Goal: Information Seeking & Learning: Learn about a topic

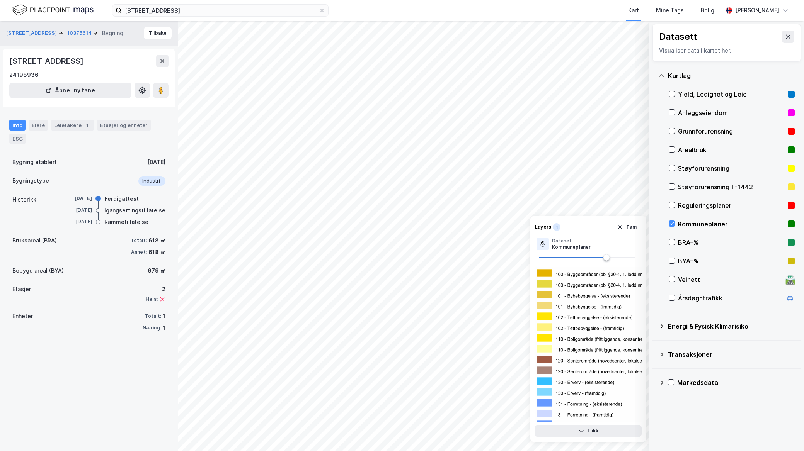
scroll to position [2644, 0]
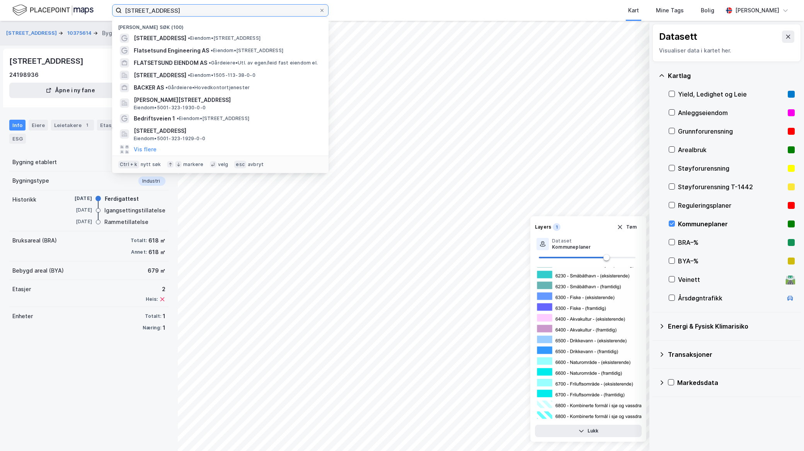
drag, startPoint x: 134, startPoint y: 5, endPoint x: 4, endPoint y: 5, distance: 130.2
click at [4, 6] on div "[STREET_ADDRESS] Nylige søk (100) [STREET_ADDRESS] • Eiendom • [STREET_ADDRESS]…" at bounding box center [402, 10] width 804 height 21
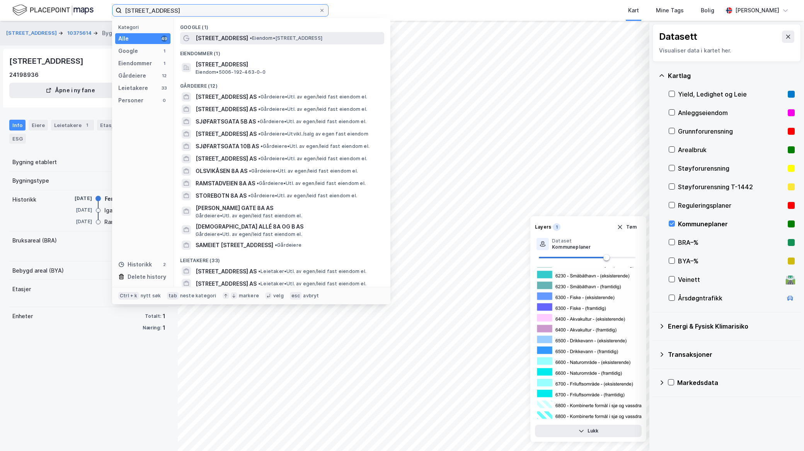
type input "sjøfartsgata 8a"
click at [233, 36] on span "[STREET_ADDRESS]" at bounding box center [221, 38] width 53 height 9
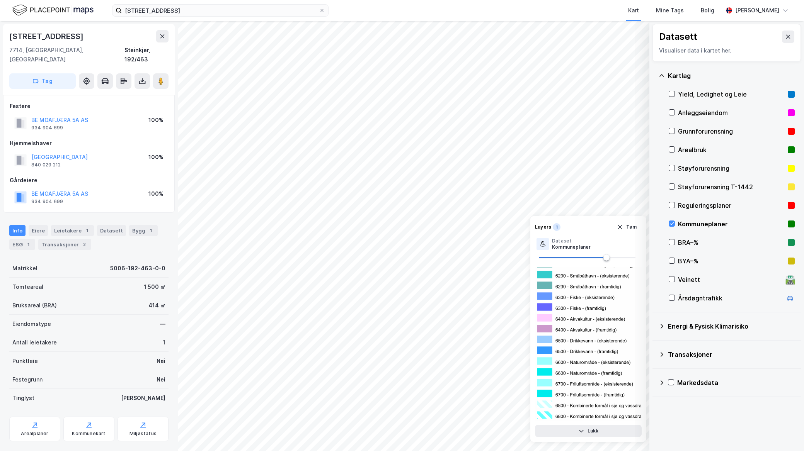
scroll to position [0, 0]
click at [619, 226] on icon "button" at bounding box center [620, 227] width 6 height 6
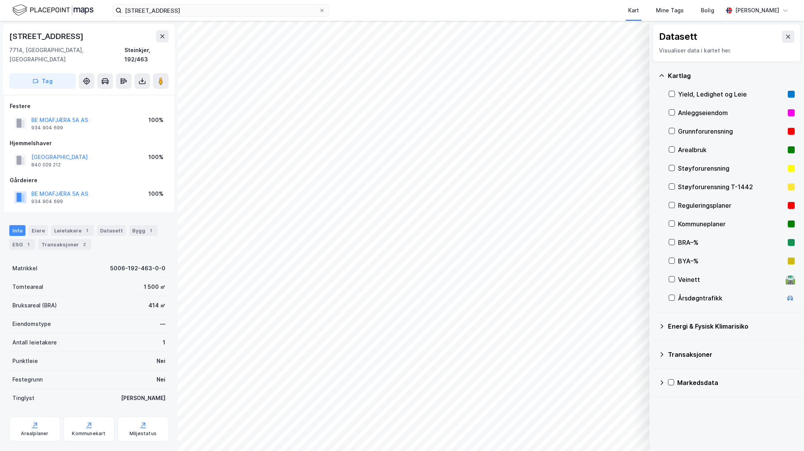
click at [24, 241] on div "Info Eiere Leietakere 1 Datasett Bygg 1 ESG 1 Transaksjoner 2" at bounding box center [89, 234] width 178 height 37
click at [25, 241] on div "1" at bounding box center [28, 245] width 8 height 8
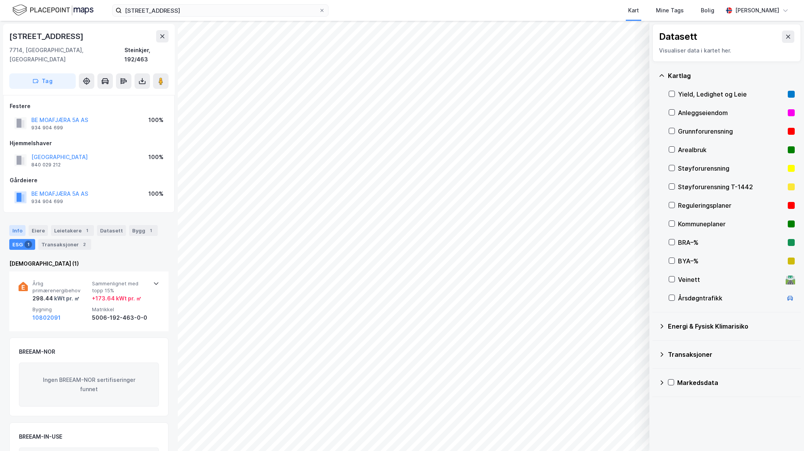
click at [16, 225] on div "Info" at bounding box center [17, 230] width 16 height 11
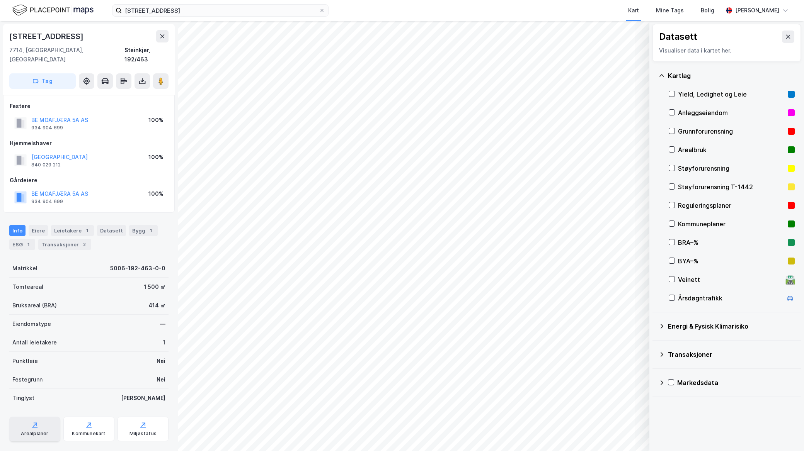
click at [49, 417] on div "Arealplaner" at bounding box center [34, 429] width 51 height 25
click at [37, 421] on icon at bounding box center [35, 425] width 8 height 8
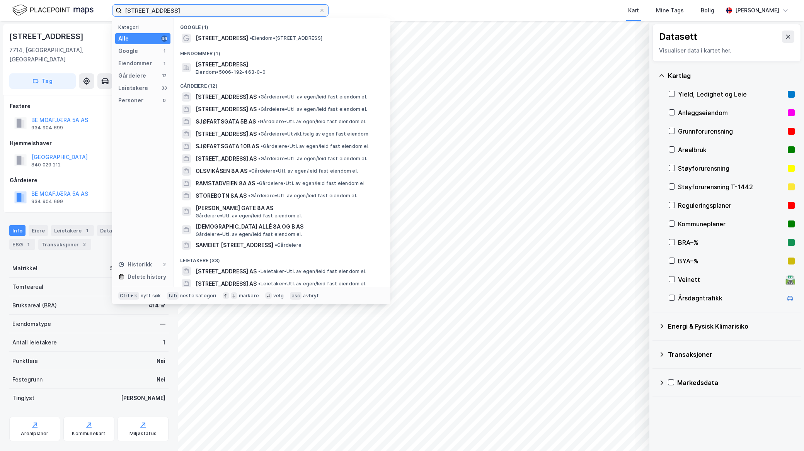
click at [185, 10] on input "sjøfartsgata 8a" at bounding box center [220, 11] width 197 height 12
click at [43, 286] on div "Tomteareal 1 500 ㎡" at bounding box center [88, 287] width 159 height 19
